Goal: Task Accomplishment & Management: Manage account settings

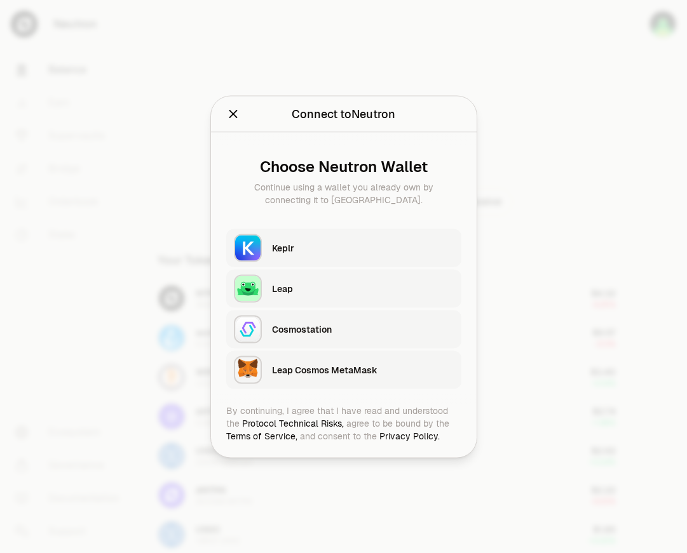
click at [384, 242] on div "Keplr" at bounding box center [363, 247] width 182 height 13
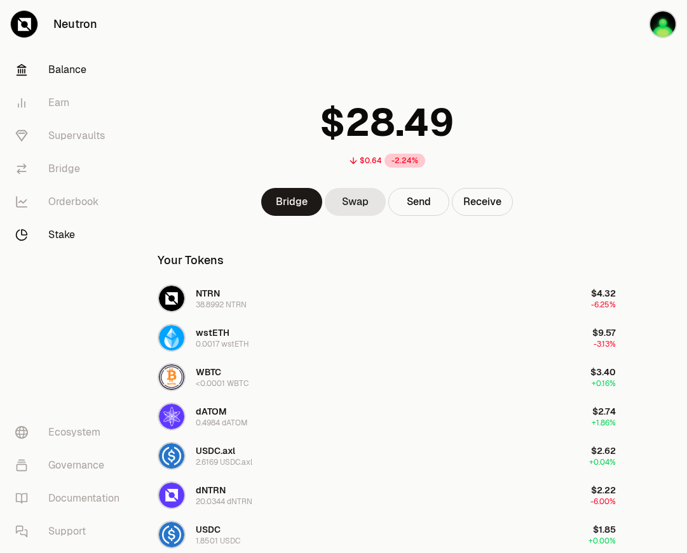
click at [56, 231] on link "Stake" at bounding box center [71, 234] width 132 height 33
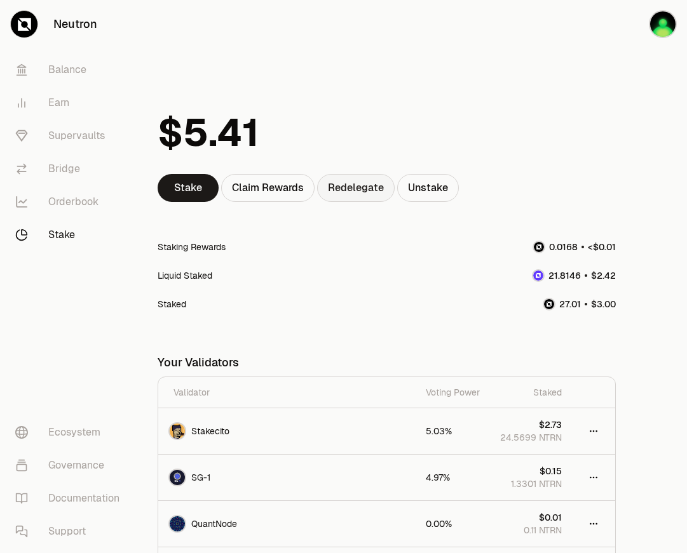
click at [368, 186] on link "Redelegate" at bounding box center [355, 188] width 77 height 28
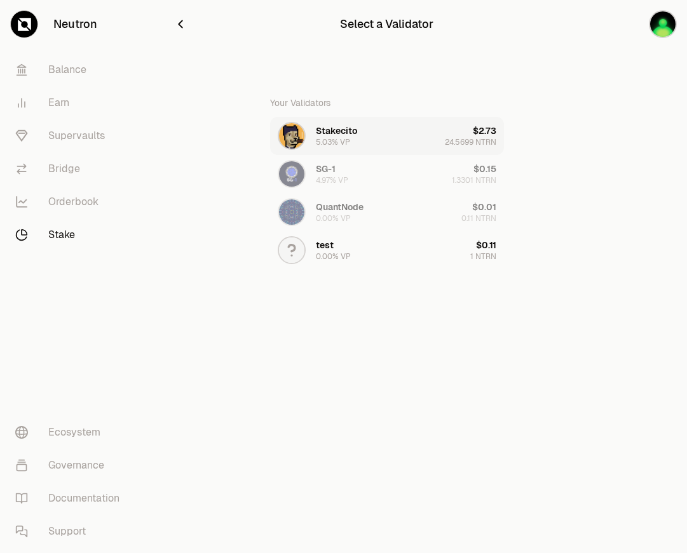
click at [379, 131] on button "Stakecito 5.03% VP $2.73 24.5699 NTRN" at bounding box center [387, 136] width 234 height 38
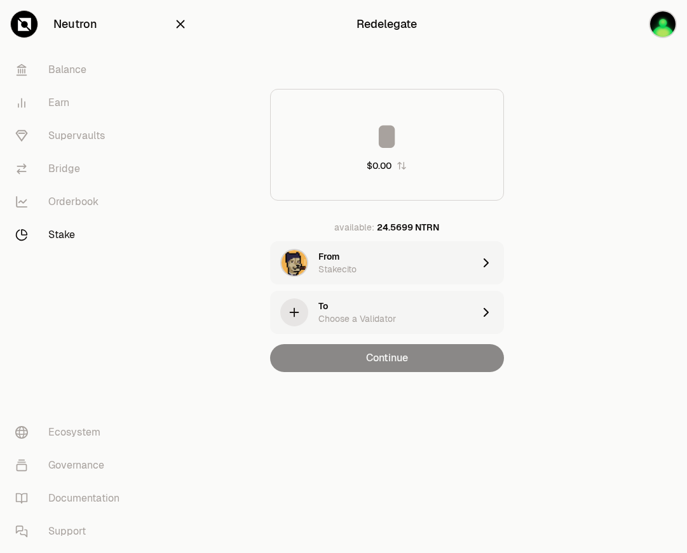
click at [369, 312] on div "Choose a Validator" at bounding box center [356, 318] width 77 height 13
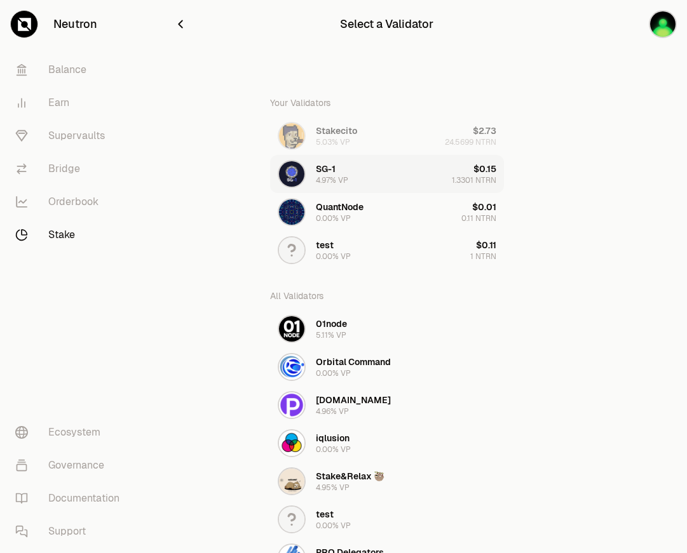
click at [375, 170] on button "SG-1 4.97% VP $0.15 1.3301 NTRN" at bounding box center [387, 174] width 234 height 38
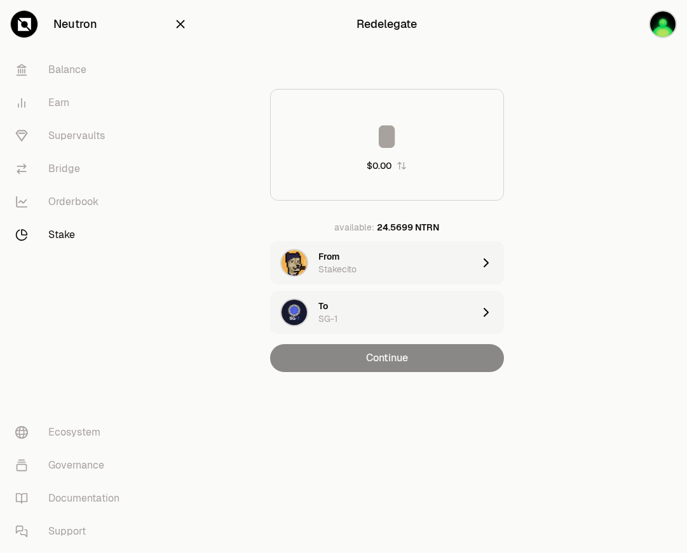
click at [411, 127] on input at bounding box center [387, 136] width 232 height 38
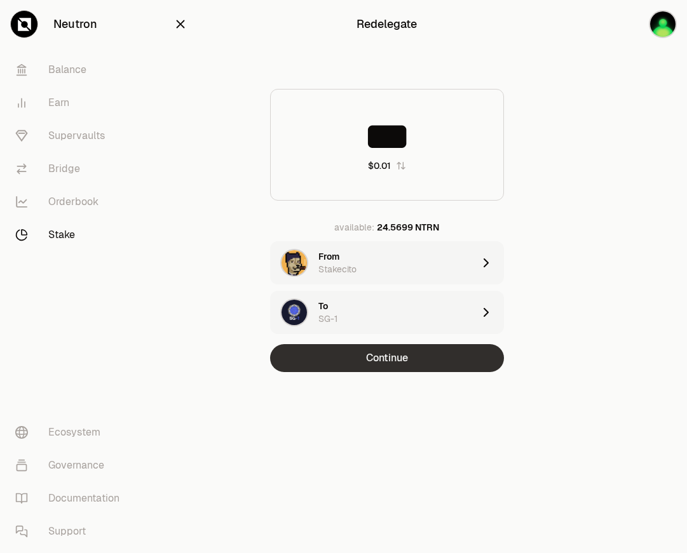
type input "***"
click at [417, 361] on button "Continue" at bounding box center [387, 358] width 234 height 28
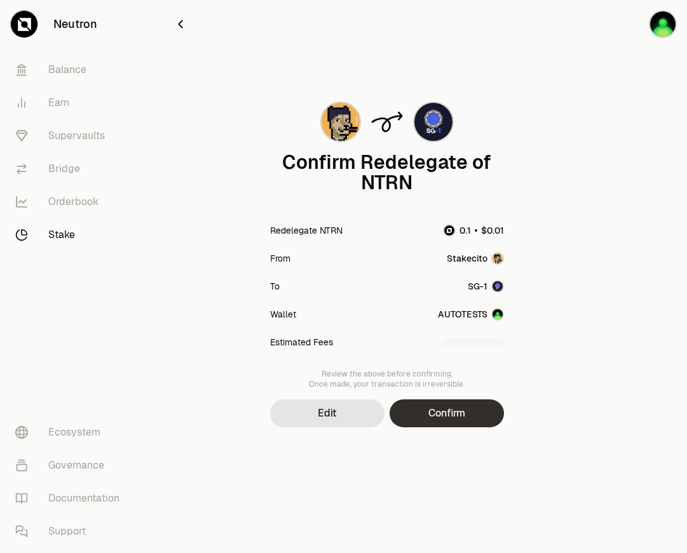
click at [443, 399] on button "Confirm" at bounding box center [446, 413] width 114 height 28
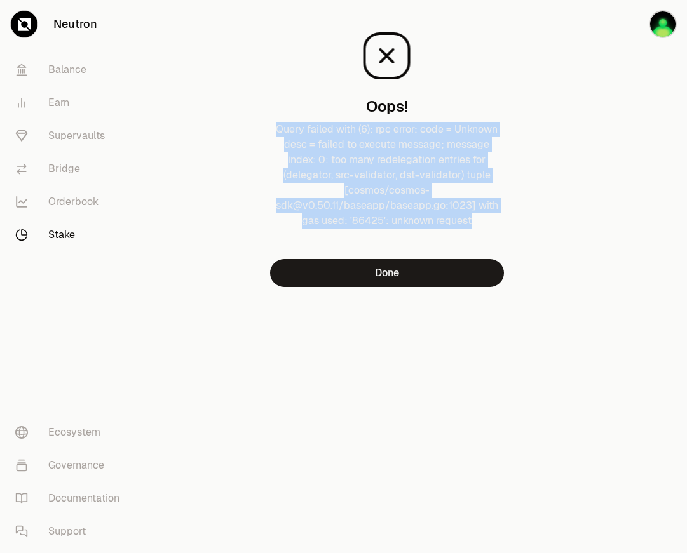
drag, startPoint x: 486, startPoint y: 226, endPoint x: 261, endPoint y: 128, distance: 245.2
click at [261, 128] on div "Oops! Query failed with (6): rpc error: code = Unknown desc = failed to execute…" at bounding box center [386, 148] width 427 height 277
copy p "Query failed with (6): rpc error: code = Unknown desc = failed to execute messa…"
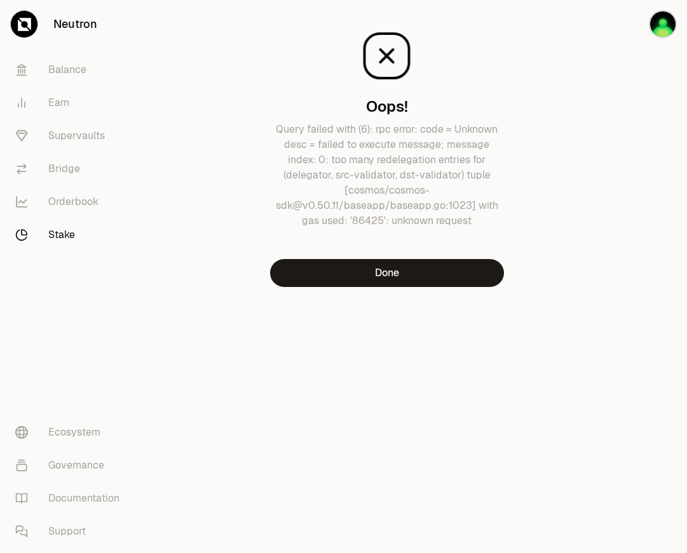
click at [411, 332] on div "Oops! Query failed with (6): rpc error: code = Unknown desc = failed to execute…" at bounding box center [386, 169] width 457 height 338
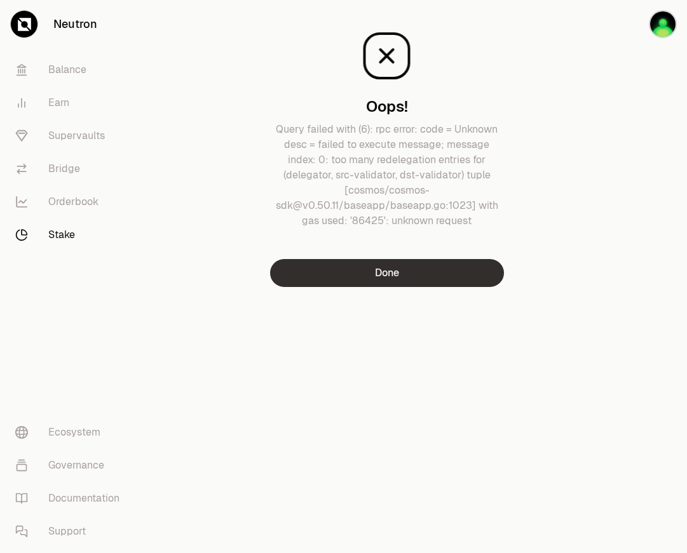
click at [407, 283] on button "Done" at bounding box center [387, 273] width 234 height 28
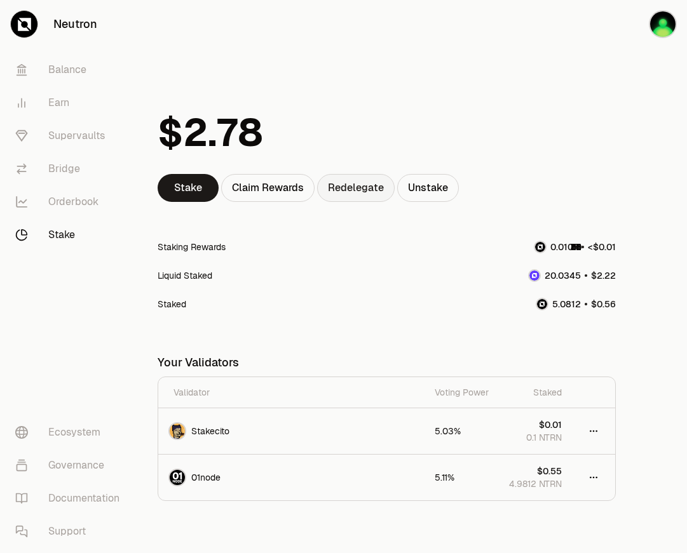
click at [368, 192] on link "Redelegate" at bounding box center [355, 188] width 77 height 28
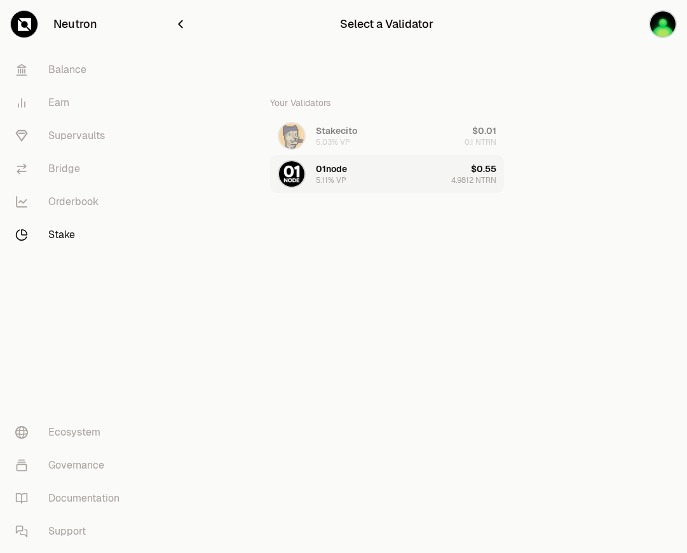
click at [305, 177] on div "01node 5.11% VP" at bounding box center [312, 174] width 69 height 28
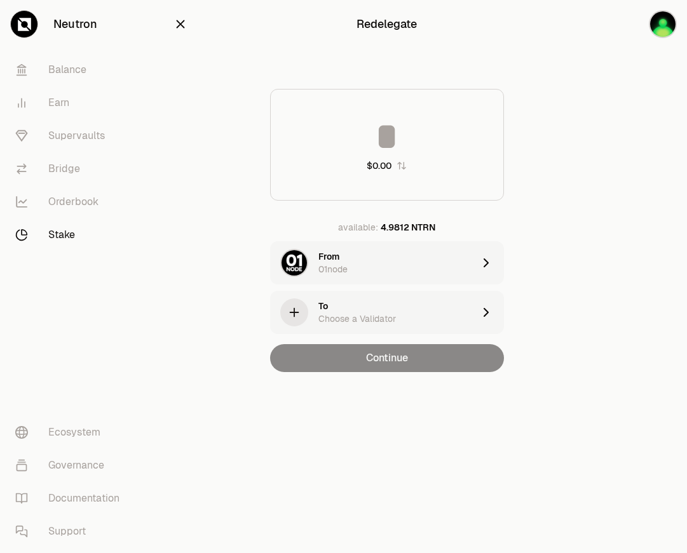
click at [334, 302] on div "To Choose a Validator" at bounding box center [395, 312] width 155 height 25
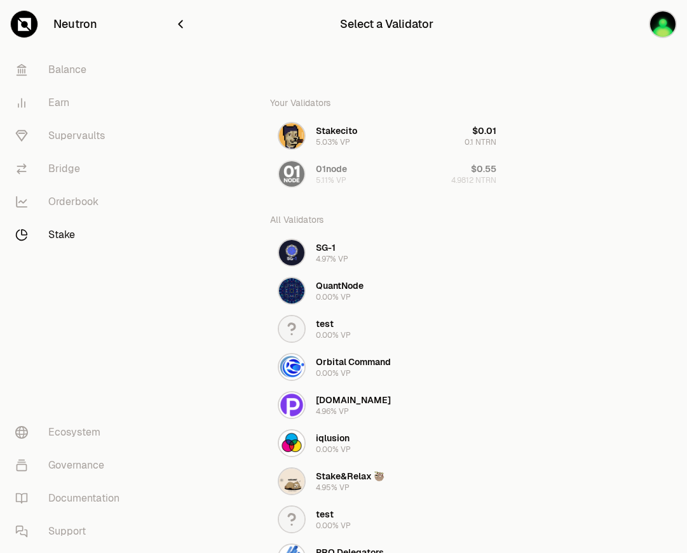
click at [356, 173] on div "Your Validators Stakecito 5.03% VP $0.01 0.1 NTRN 01node 5.11% VP $0.55 4.9812 …" at bounding box center [387, 141] width 234 height 104
click at [357, 131] on button "Stakecito 5.03% VP $0.01 0.1 NTRN" at bounding box center [387, 136] width 234 height 38
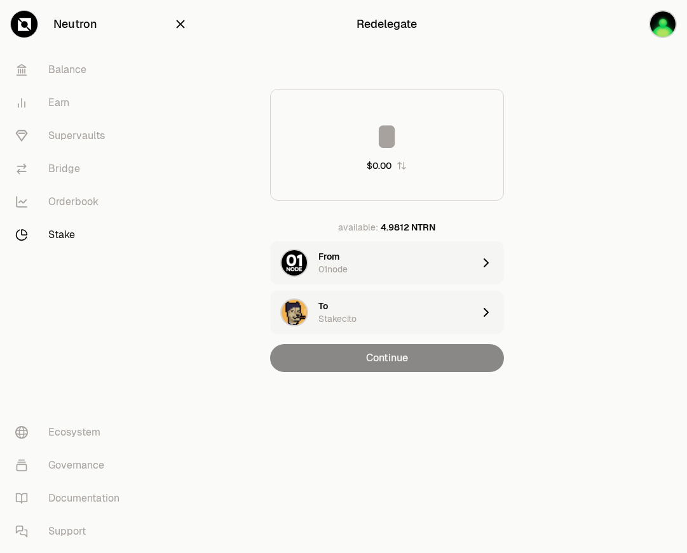
click at [409, 150] on input at bounding box center [387, 136] width 232 height 38
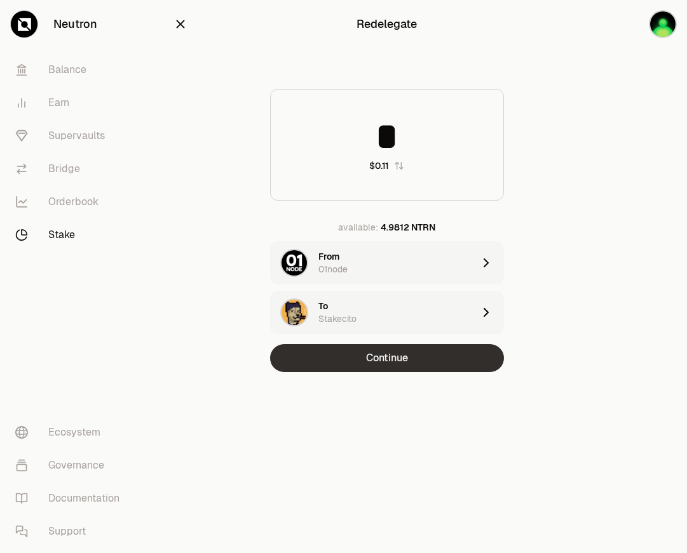
type input "*"
click at [442, 359] on button "Continue" at bounding box center [387, 358] width 234 height 28
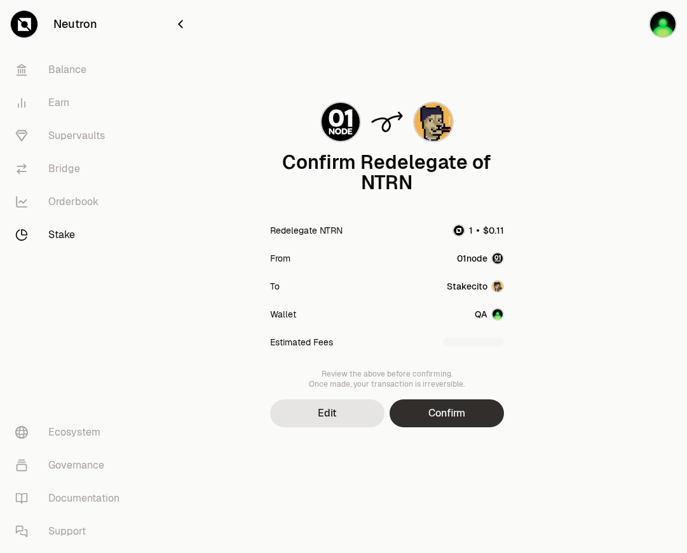
click at [457, 414] on button "Confirm" at bounding box center [446, 413] width 114 height 28
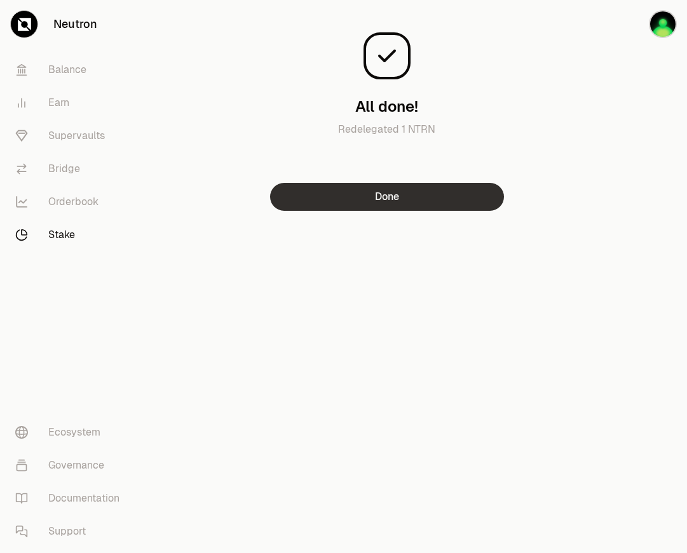
click at [493, 205] on button "Done" at bounding box center [387, 197] width 234 height 28
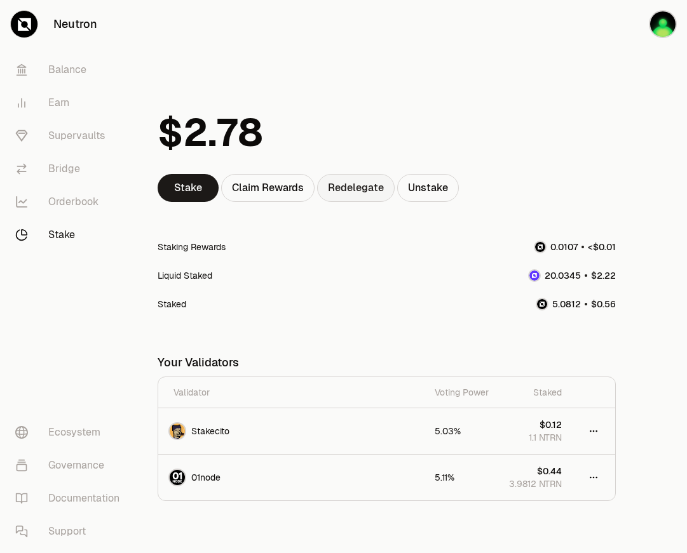
click at [354, 180] on link "Redelegate" at bounding box center [355, 188] width 77 height 28
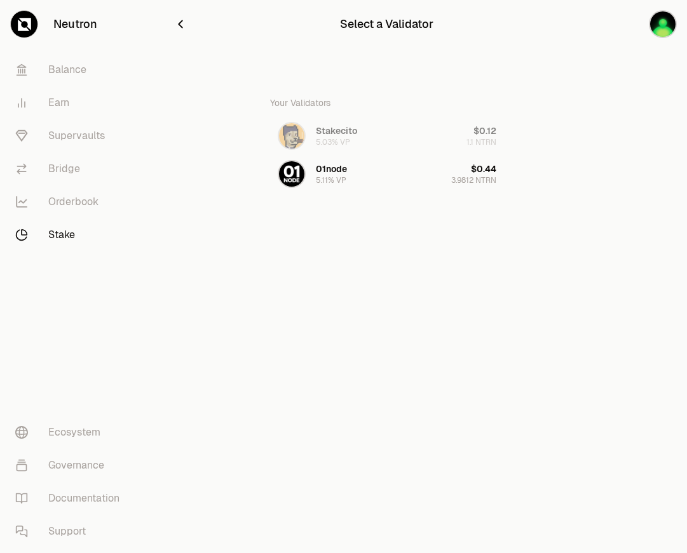
click at [33, 241] on link "Stake" at bounding box center [71, 234] width 132 height 33
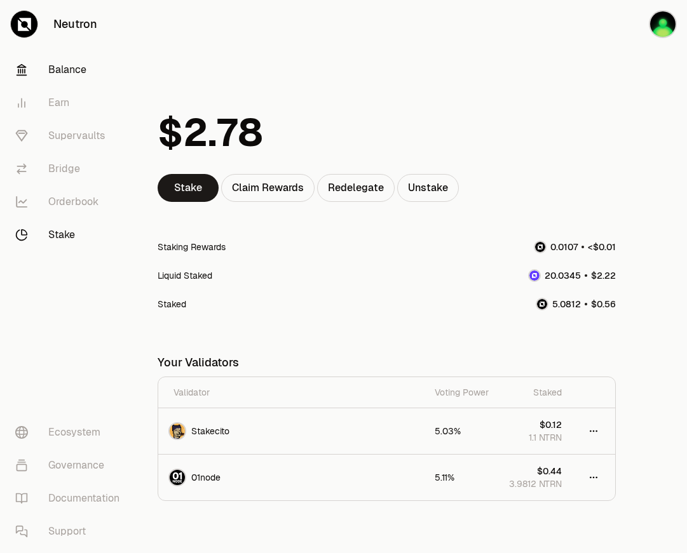
click at [76, 62] on link "Balance" at bounding box center [71, 69] width 132 height 33
